Goal: Information Seeking & Learning: Check status

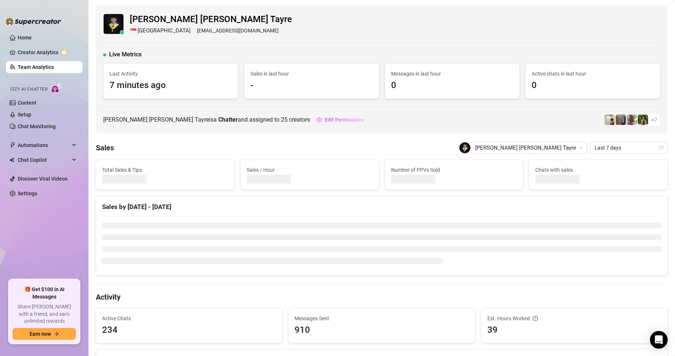
click at [38, 68] on link "Team Analytics" at bounding box center [36, 67] width 36 height 6
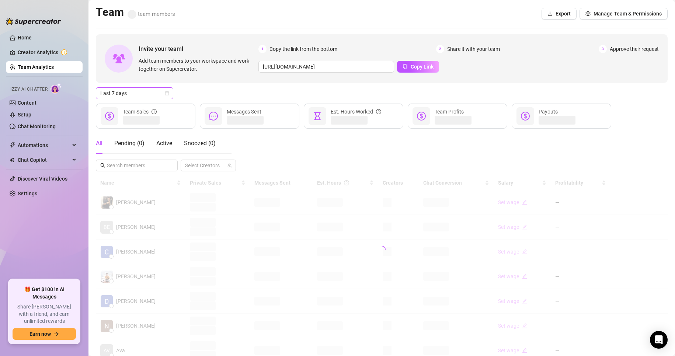
click at [142, 93] on span "Last 7 days" at bounding box center [134, 93] width 69 height 11
click at [119, 150] on div "Custom date" at bounding box center [134, 155] width 75 height 12
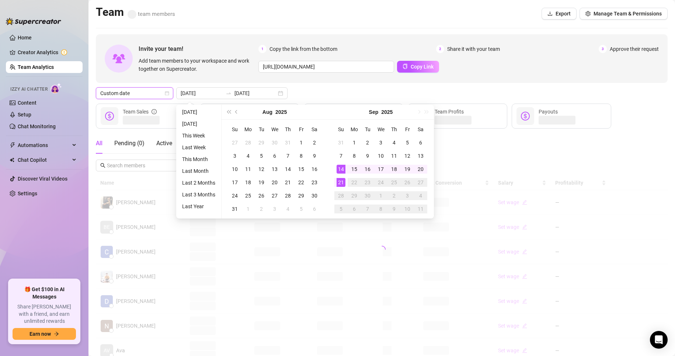
type input "[DATE]"
click at [341, 184] on div "21" at bounding box center [341, 182] width 9 height 9
click at [339, 184] on div "21" at bounding box center [341, 182] width 9 height 9
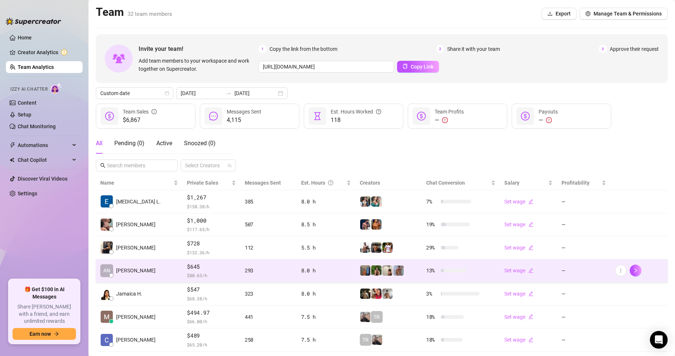
scroll to position [108, 0]
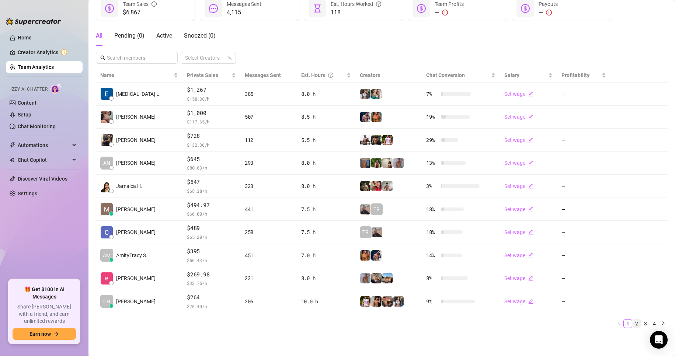
click at [633, 325] on link "2" at bounding box center [637, 324] width 8 height 8
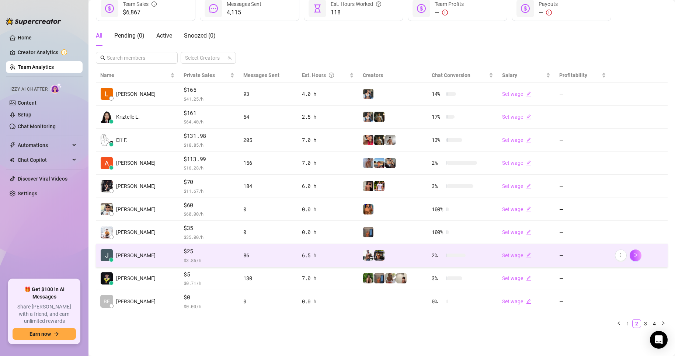
click at [198, 253] on span "$25" at bounding box center [209, 251] width 51 height 9
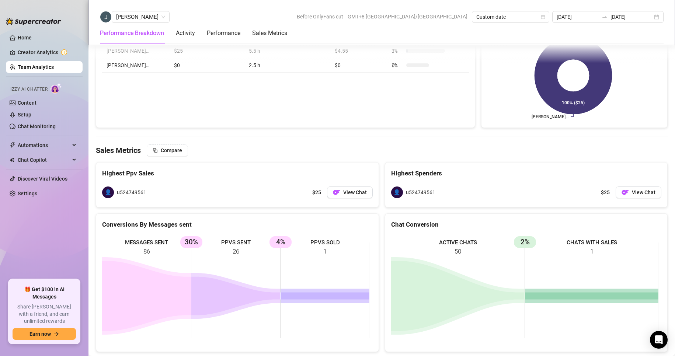
scroll to position [925, 0]
